Goal: Information Seeking & Learning: Learn about a topic

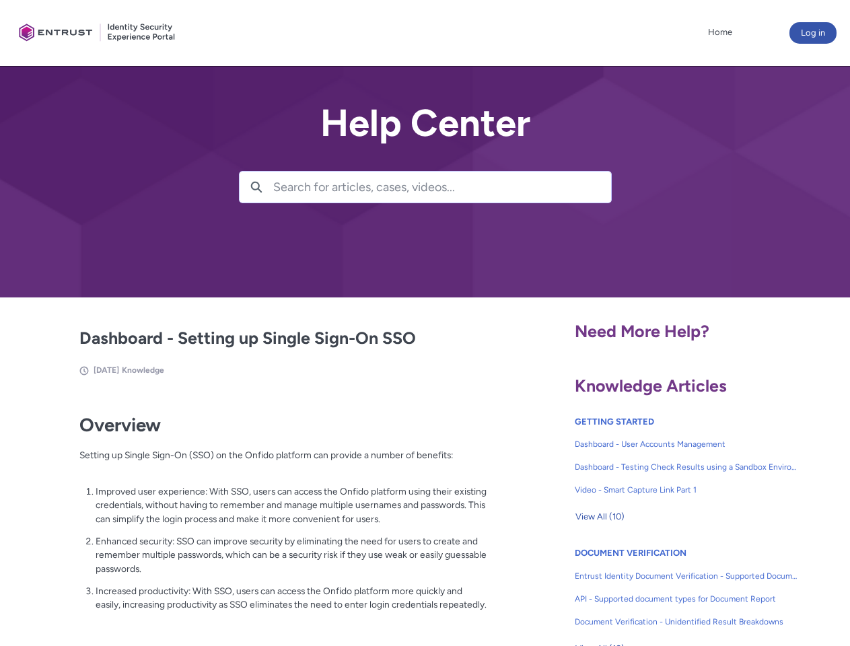
click at [256, 187] on lightning-primitive-icon "button" at bounding box center [256, 186] width 12 height 10
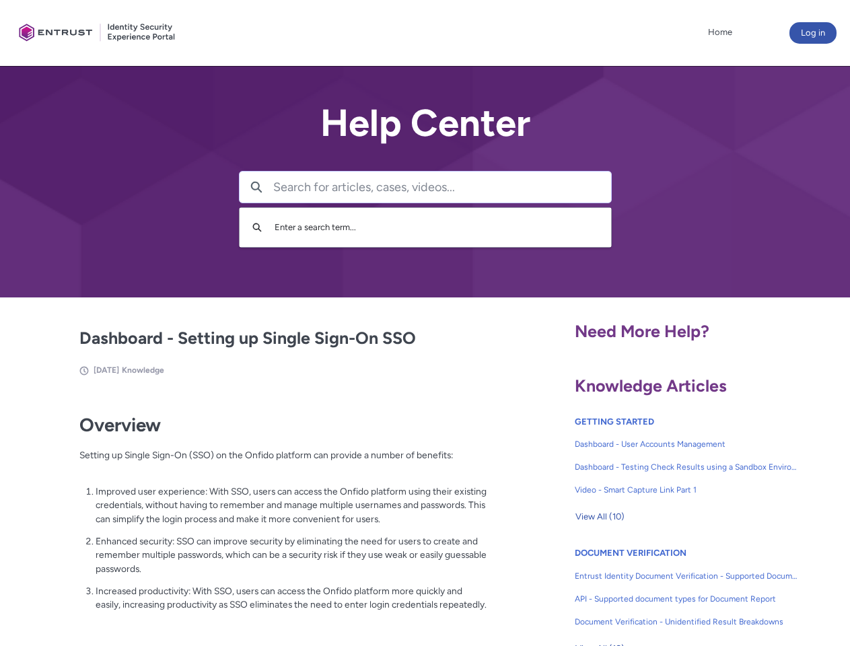
click at [258, 515] on p "Improved user experience: With SSO, users can access the Onfido platform using …" at bounding box center [291, 505] width 391 height 42
click at [599, 517] on span "View All (10)" at bounding box center [599, 516] width 49 height 20
click at [650, 589] on link "API - Supported document types for Document Report" at bounding box center [685, 598] width 223 height 23
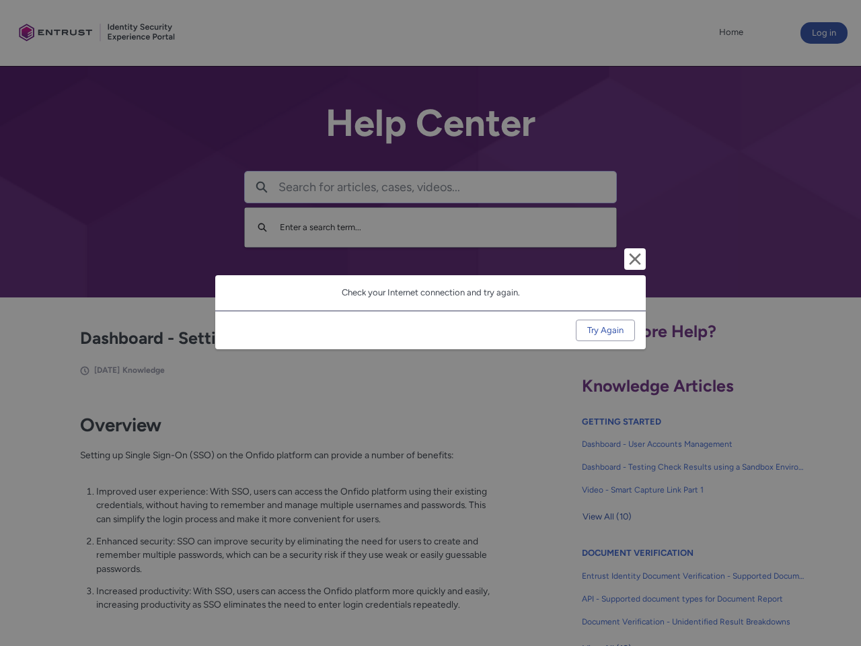
click at [828, 589] on div "Cancel and close Check your Internet connection and try again. Try Again" at bounding box center [430, 323] width 861 height 646
